Goal: Information Seeking & Learning: Learn about a topic

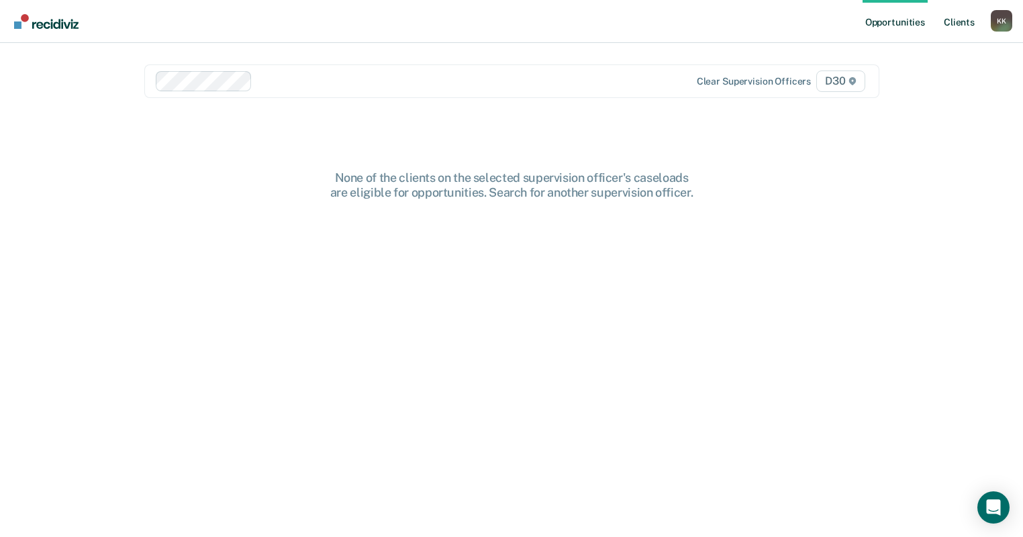
click at [958, 16] on link "Client s" at bounding box center [959, 21] width 36 height 43
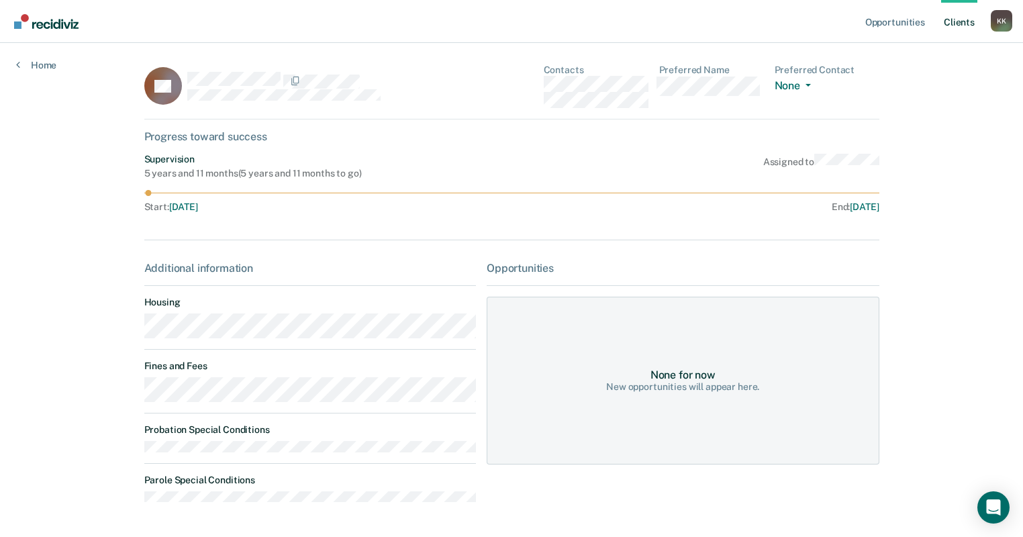
drag, startPoint x: 201, startPoint y: 169, endPoint x: 356, endPoint y: 205, distance: 158.5
click at [356, 205] on div "Supervision 5 years and 11 months ( 5 years and 11 months to go ) Assigned to S…" at bounding box center [511, 186] width 735 height 64
drag, startPoint x: 356, startPoint y: 205, endPoint x: 361, endPoint y: 212, distance: 8.6
click at [361, 212] on div "Start : [DATE]" at bounding box center [328, 206] width 368 height 11
click at [950, 19] on link "Client s" at bounding box center [959, 21] width 36 height 43
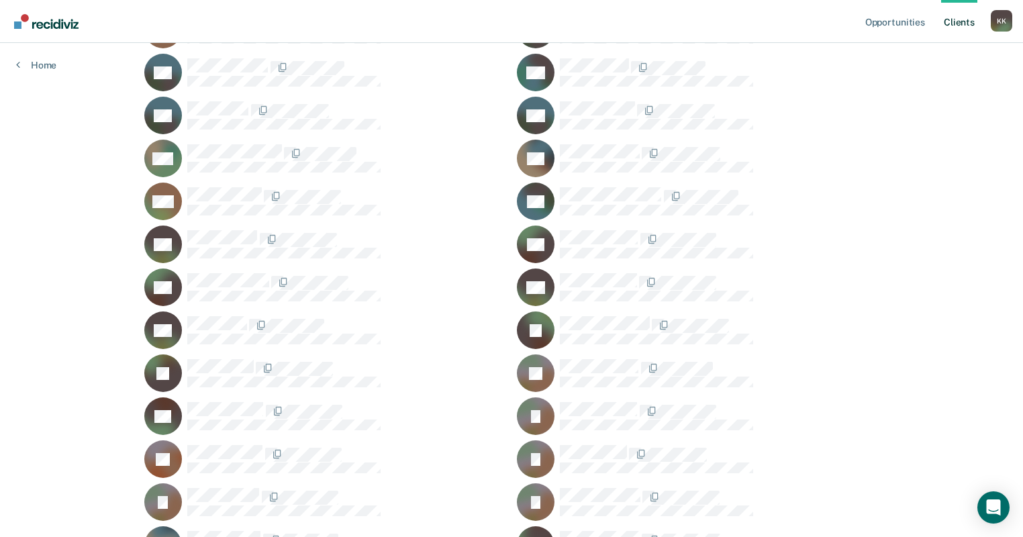
scroll to position [805, 0]
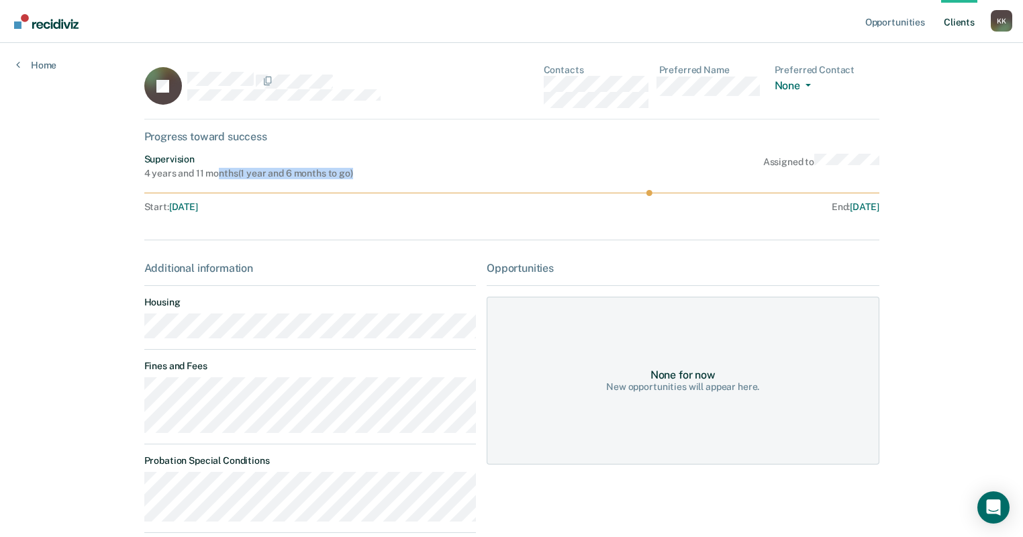
drag, startPoint x: 213, startPoint y: 172, endPoint x: 357, endPoint y: 177, distance: 143.7
click at [357, 177] on div "Supervision 4 years and 11 months ( 1 year and 6 months to go ) Assigned to" at bounding box center [511, 167] width 735 height 26
click at [389, 246] on div "EJ Contacts Preferred Name Preferred Contact None Call Text Email None Progress…" at bounding box center [511, 331] width 735 height 534
click at [256, 440] on div "Additional information Housing Fines and Fees Probation Special Conditions Paro…" at bounding box center [310, 422] width 332 height 321
click at [958, 21] on link "Client s" at bounding box center [959, 21] width 36 height 43
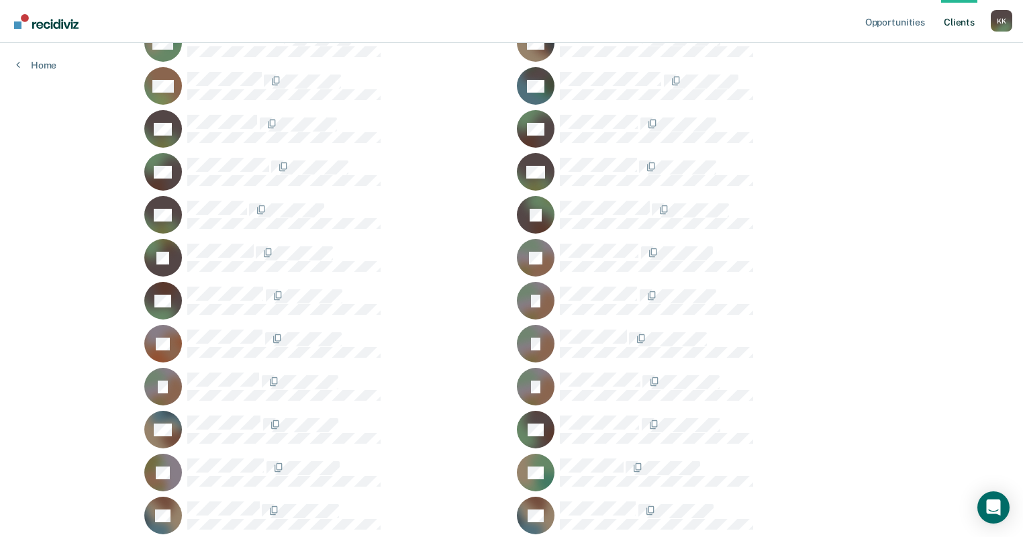
scroll to position [913, 0]
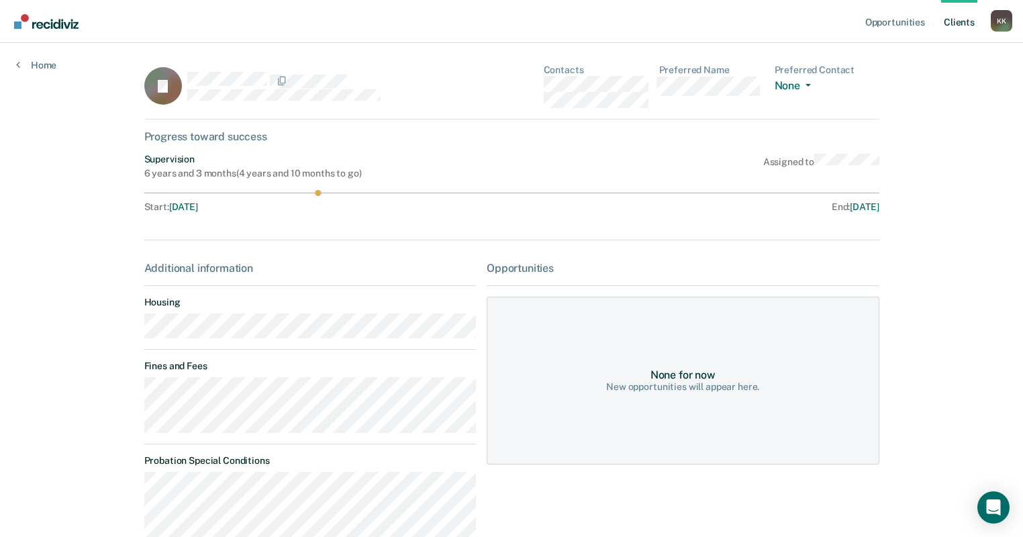
click at [942, 21] on link "Client s" at bounding box center [959, 21] width 36 height 43
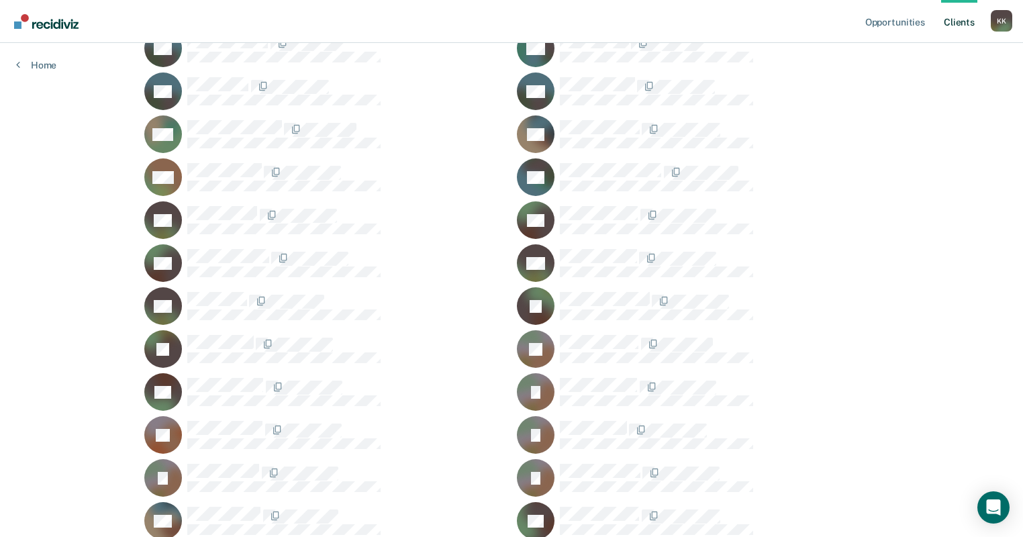
scroll to position [859, 0]
